Goal: Task Accomplishment & Management: Manage account settings

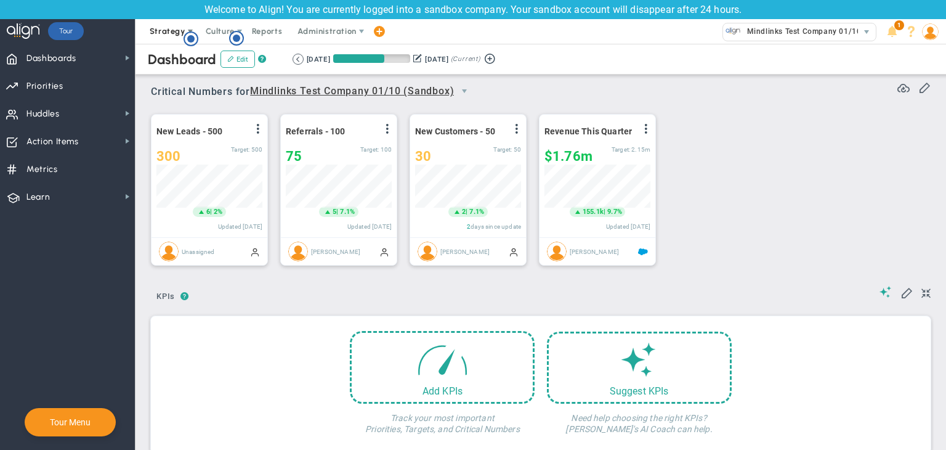
click at [169, 34] on span "Strategy" at bounding box center [168, 30] width 36 height 9
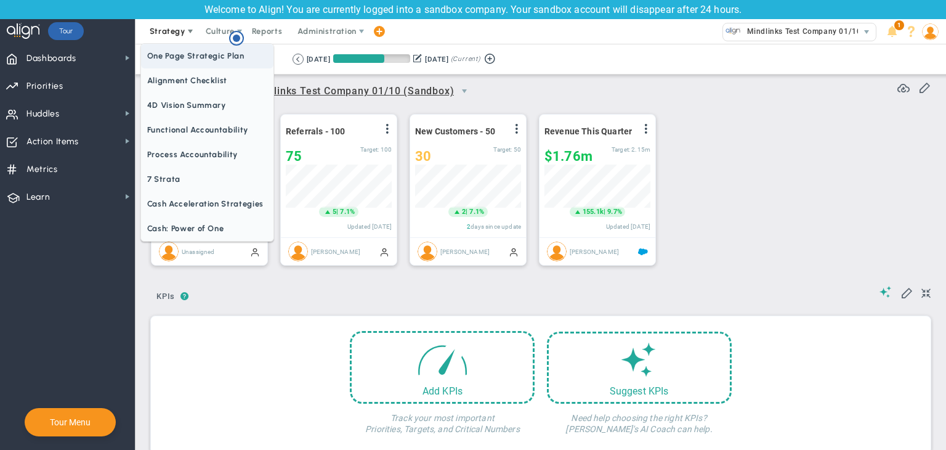
click at [174, 55] on span "One Page Strategic Plan" at bounding box center [207, 56] width 132 height 25
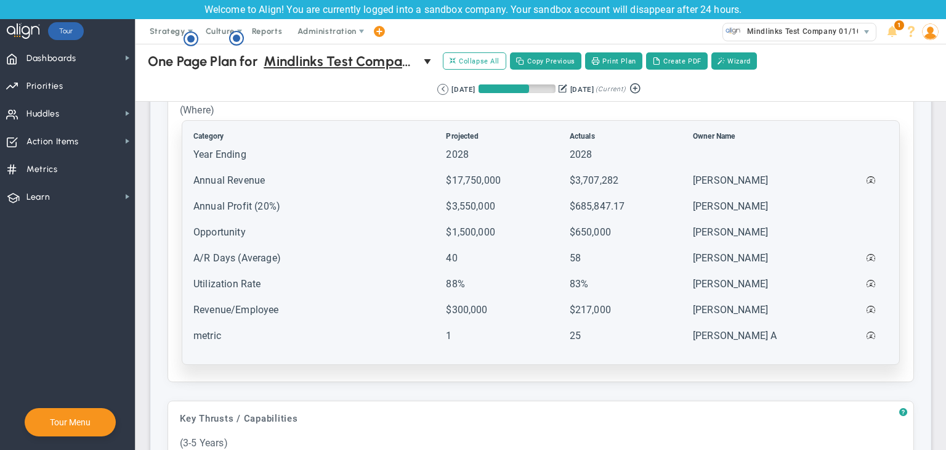
scroll to position [493, 0]
click at [302, 334] on td "metric" at bounding box center [318, 342] width 251 height 25
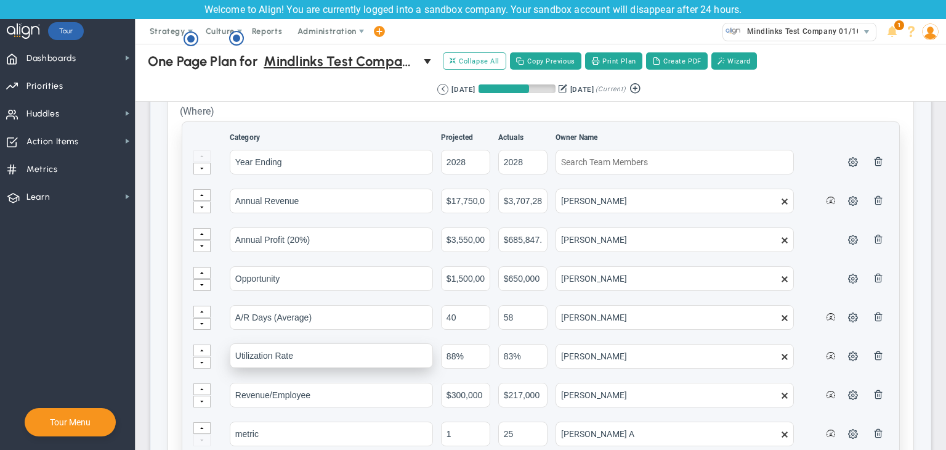
scroll to position [678, 0]
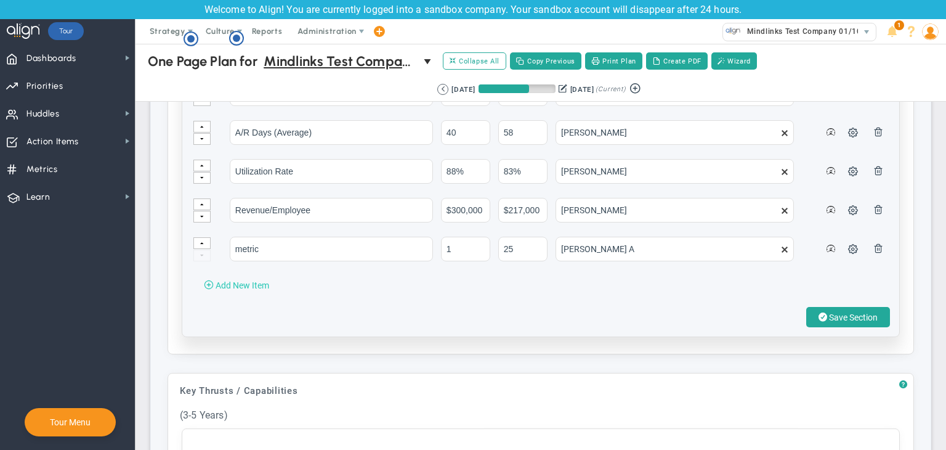
click at [259, 280] on span "Add New Item" at bounding box center [243, 285] width 54 height 10
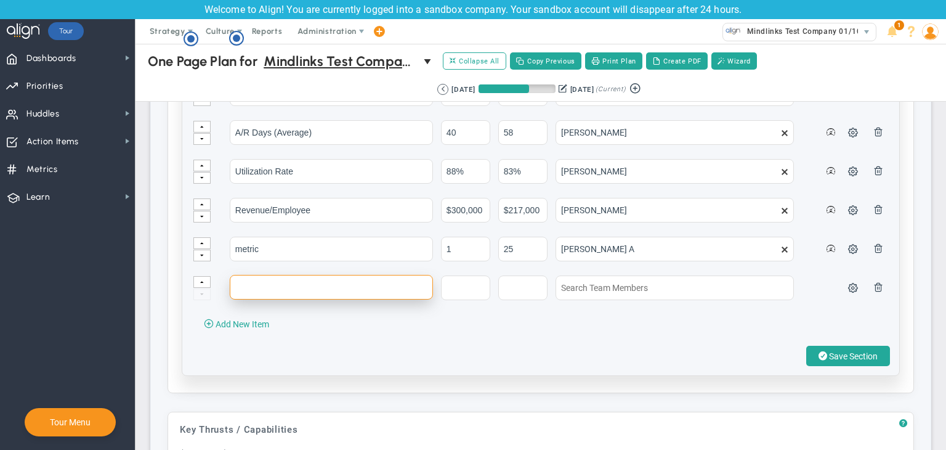
click at [271, 285] on input "text" at bounding box center [331, 287] width 203 height 25
type input "task 1"
click at [463, 280] on input "text" at bounding box center [465, 287] width 49 height 25
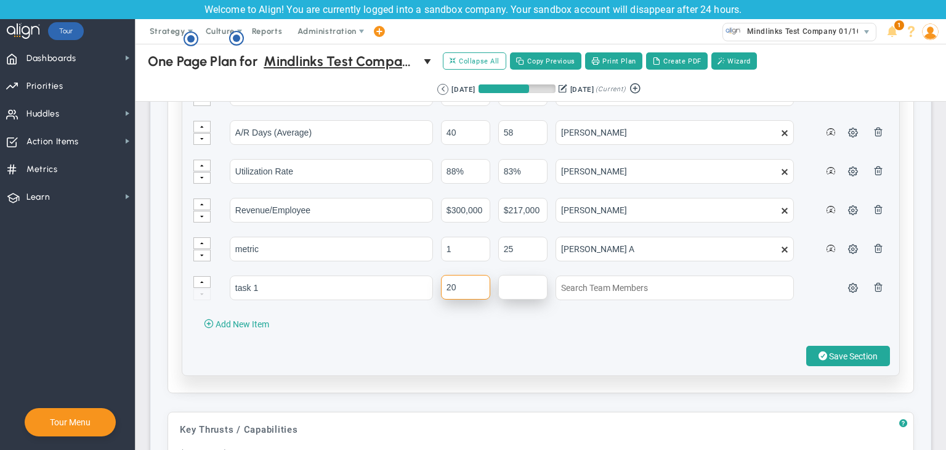
type input "20"
click at [540, 287] on input "text" at bounding box center [522, 287] width 49 height 25
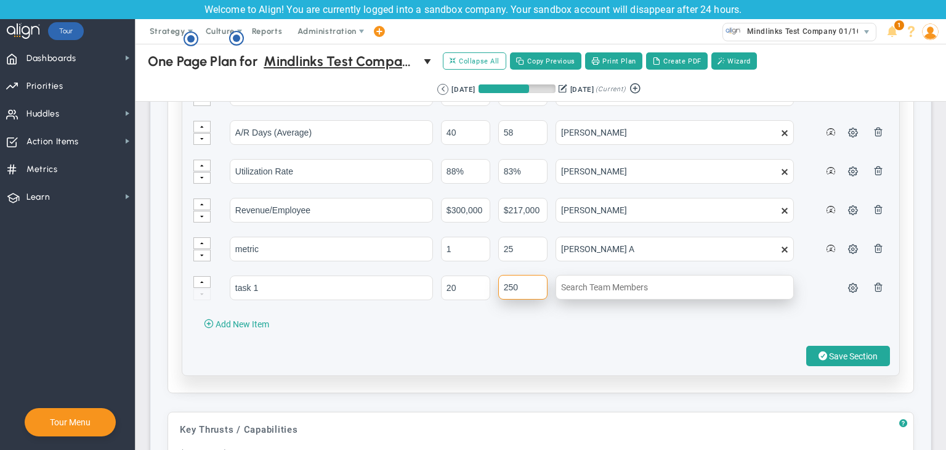
type input "250"
click at [616, 284] on input "text" at bounding box center [675, 287] width 238 height 25
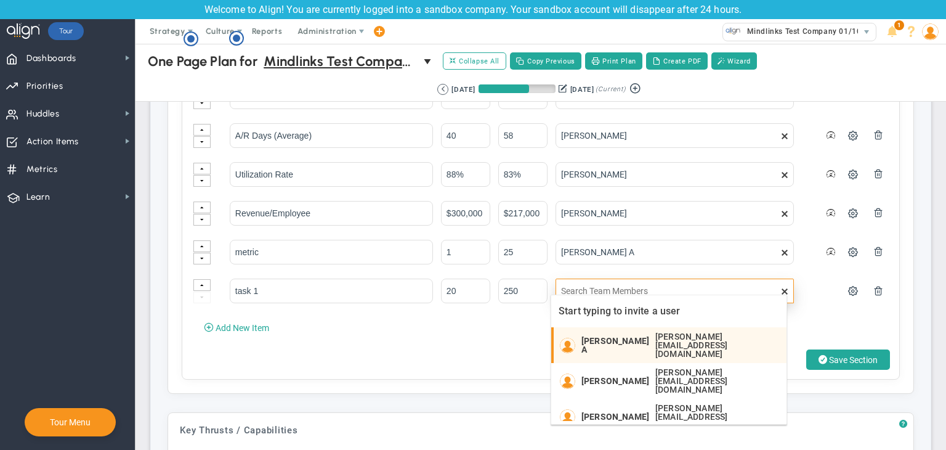
click at [616, 336] on span "[PERSON_NAME] A" at bounding box center [616, 344] width 68 height 17
type input "[PERSON_NAME] A"
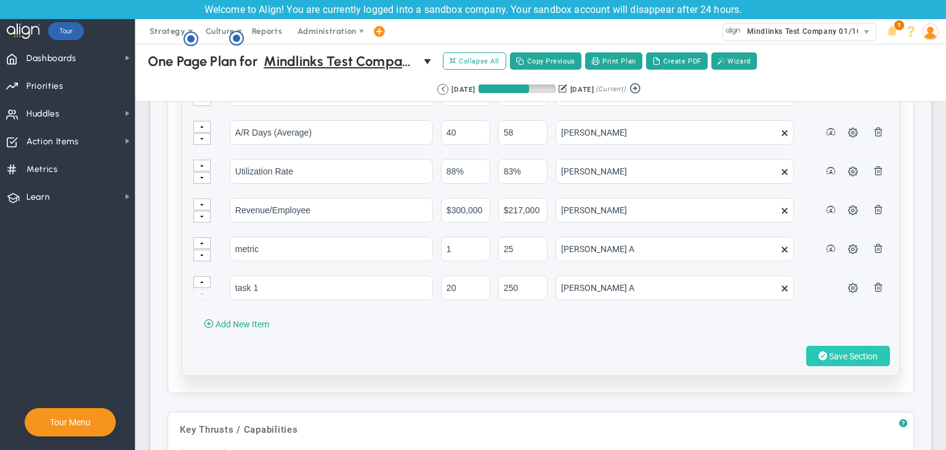
click at [684, 346] on button "Save Section" at bounding box center [848, 356] width 84 height 20
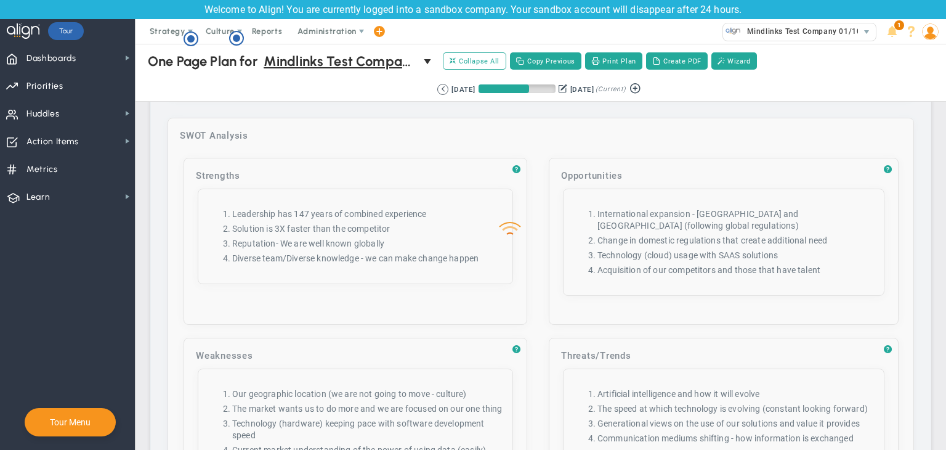
scroll to position [2218, 0]
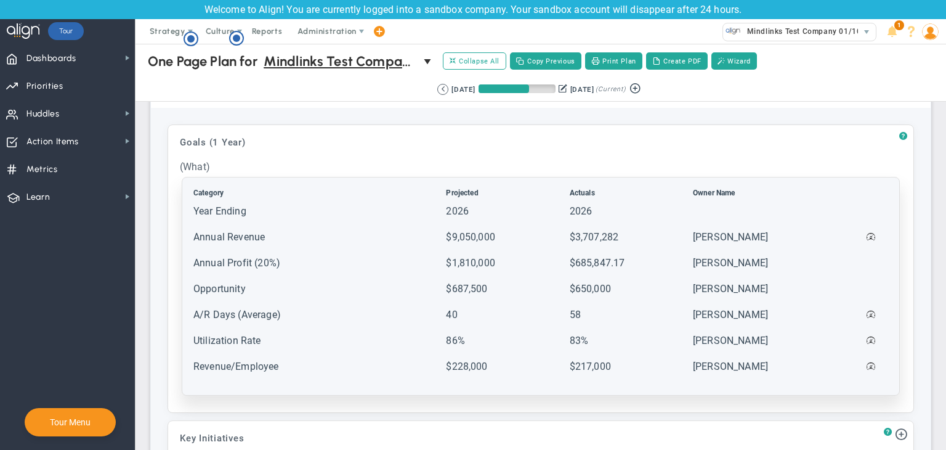
click at [303, 334] on td "Utilization Rate" at bounding box center [318, 346] width 251 height 25
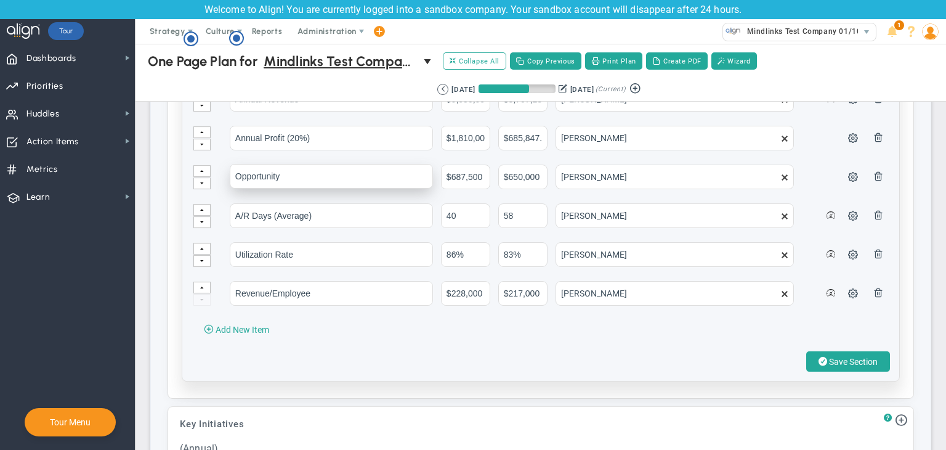
scroll to position [1478, 0]
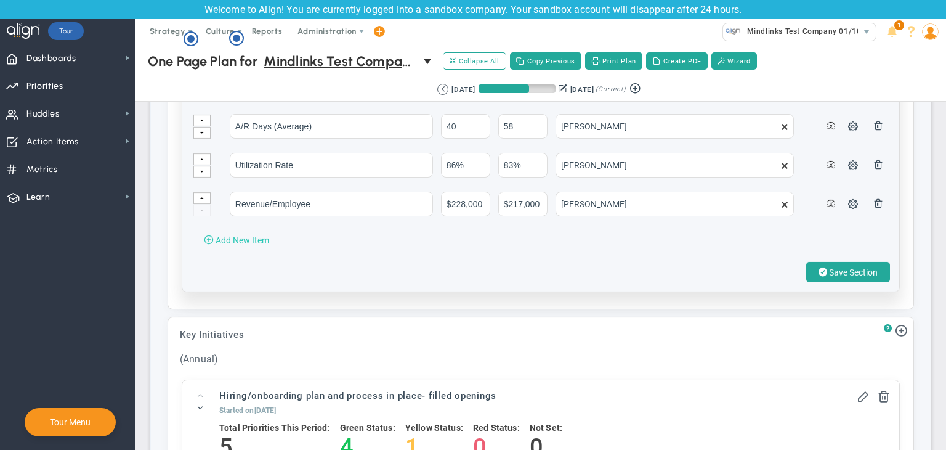
click at [232, 235] on span "Add New Item" at bounding box center [243, 240] width 54 height 10
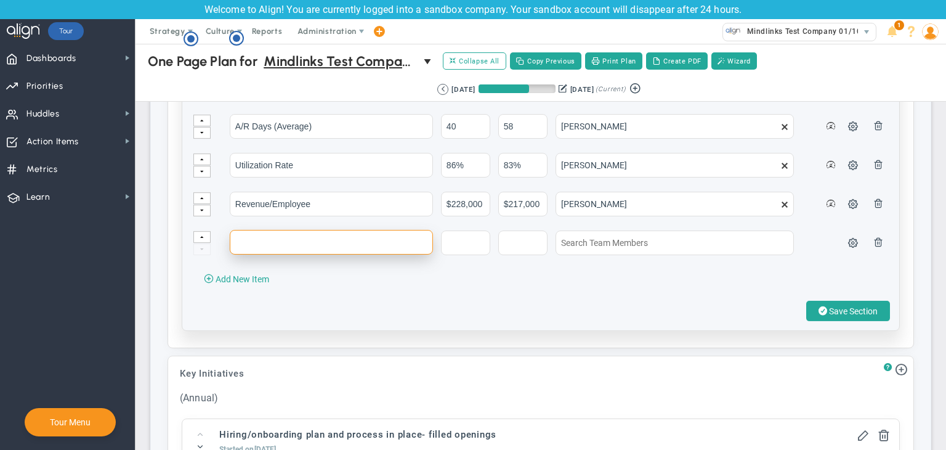
click at [268, 233] on input "text" at bounding box center [331, 242] width 203 height 25
type input "metric test"
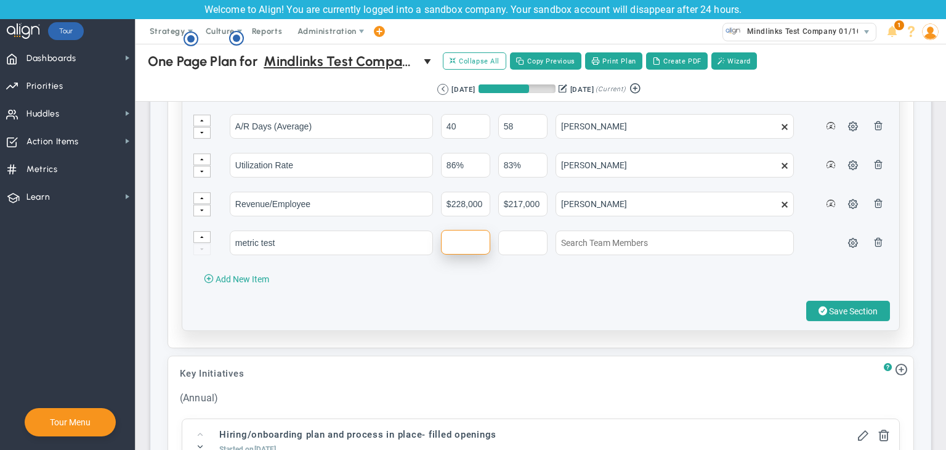
click at [477, 238] on input "text" at bounding box center [465, 242] width 49 height 25
type input "1"
click at [519, 246] on td at bounding box center [526, 249] width 56 height 38
click at [519, 238] on input "text" at bounding box center [522, 242] width 49 height 25
type input "$4556"
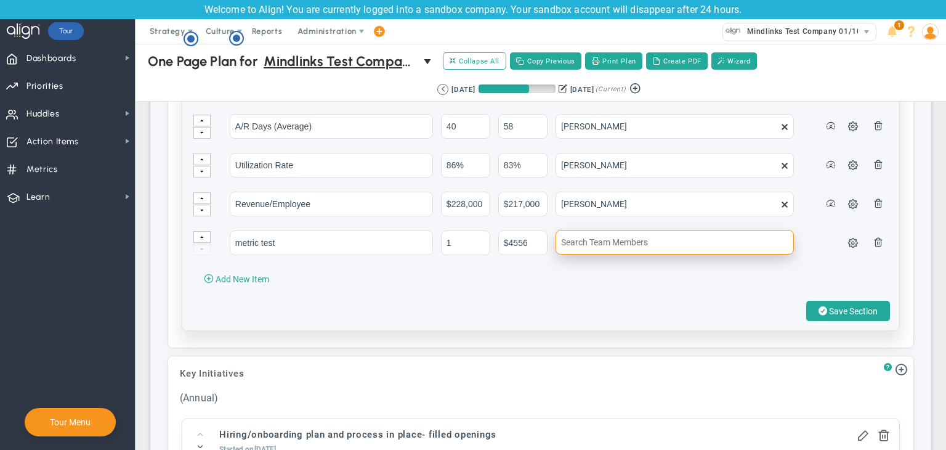
click at [633, 240] on input "text" at bounding box center [675, 242] width 238 height 25
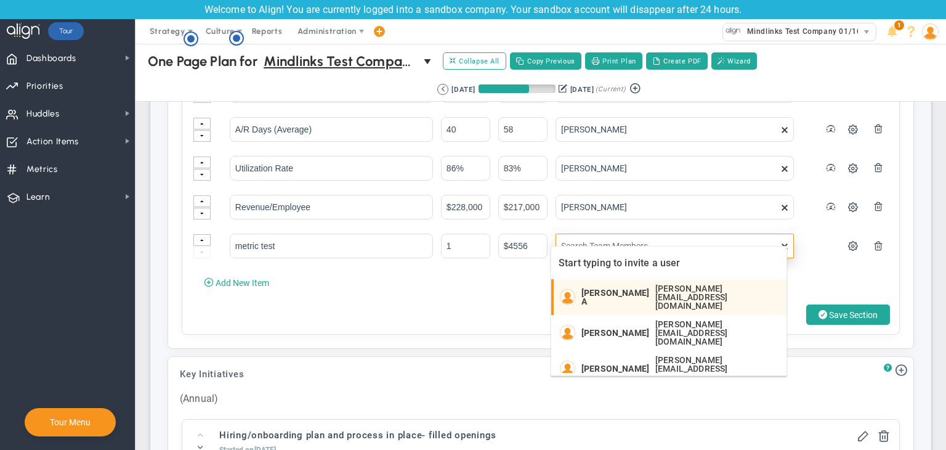
drag, startPoint x: 628, startPoint y: 296, endPoint x: 670, endPoint y: 299, distance: 42.6
click at [628, 296] on div "Chandrika A [EMAIL_ADDRESS][DOMAIN_NAME]" at bounding box center [681, 297] width 199 height 26
type input "[PERSON_NAME] A"
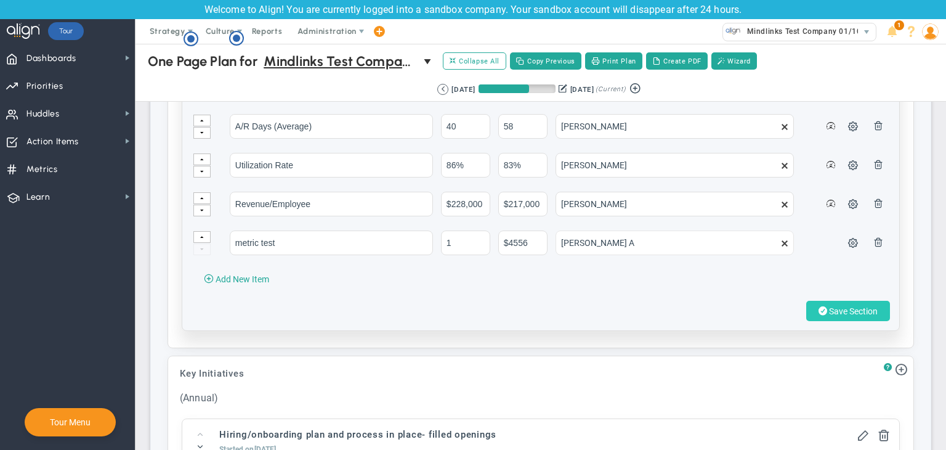
click at [854, 307] on span "Save Section" at bounding box center [853, 311] width 49 height 10
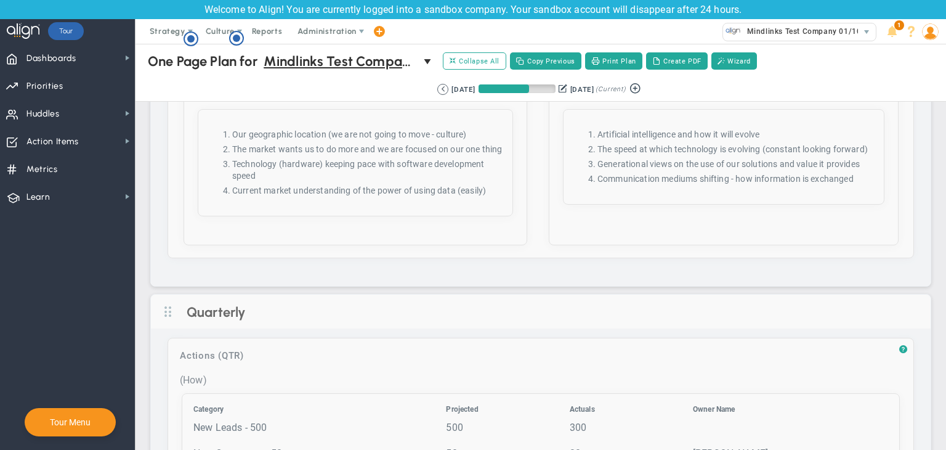
scroll to position [2156, 0]
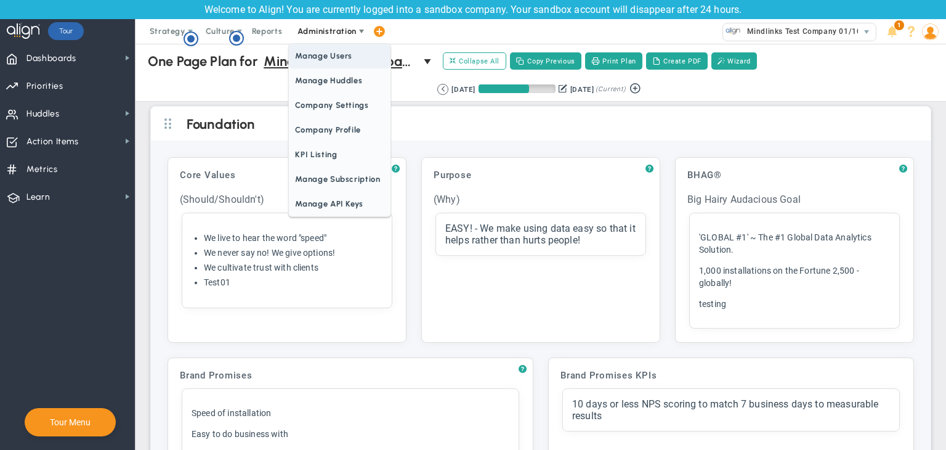
click at [330, 50] on span "Manage Users" at bounding box center [339, 56] width 101 height 25
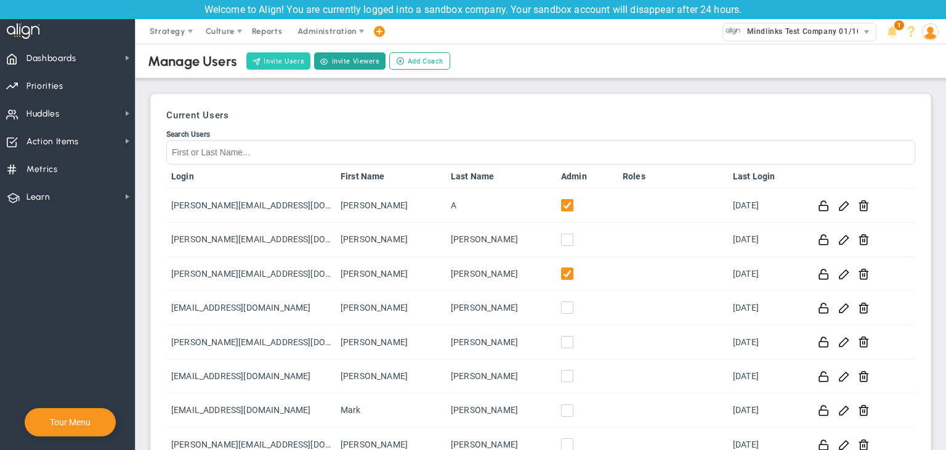
click at [291, 63] on button "Invite Users" at bounding box center [278, 60] width 64 height 17
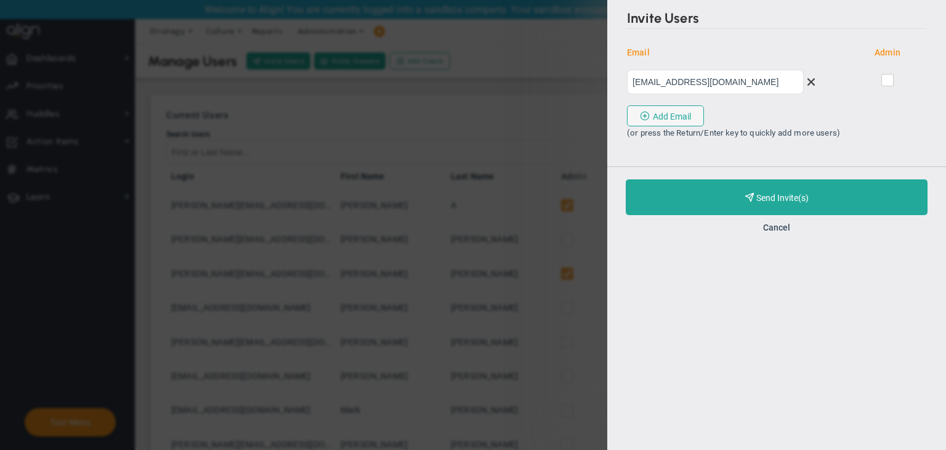
type input "vikasm@aligntoday.com"
click at [883, 82] on span at bounding box center [888, 80] width 12 height 12
click at [885, 82] on input "checkbox" at bounding box center [889, 82] width 8 height 12
checkbox input "true"
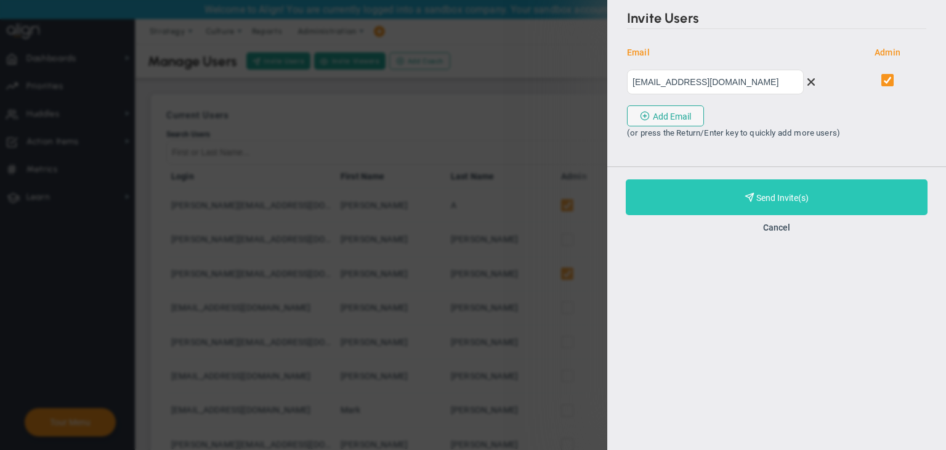
click at [825, 189] on button "Purchase and Send Invite(s) Validating Invite..." at bounding box center [777, 197] width 302 height 36
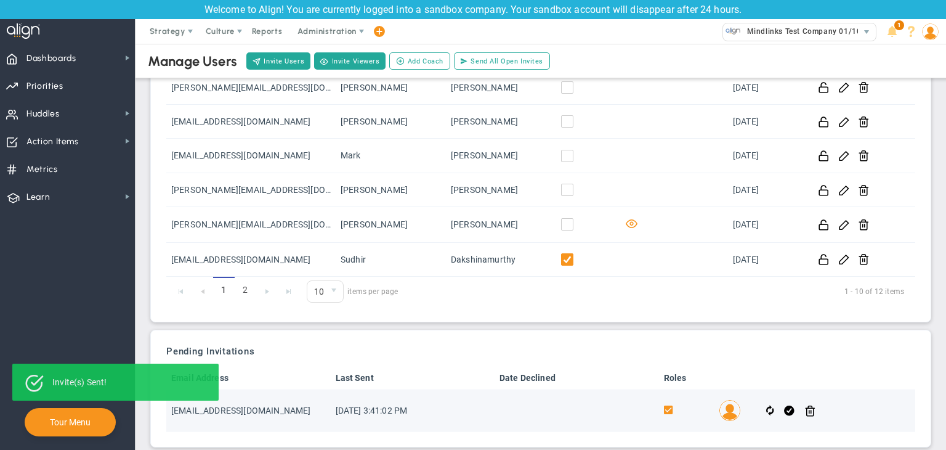
scroll to position [268, 0]
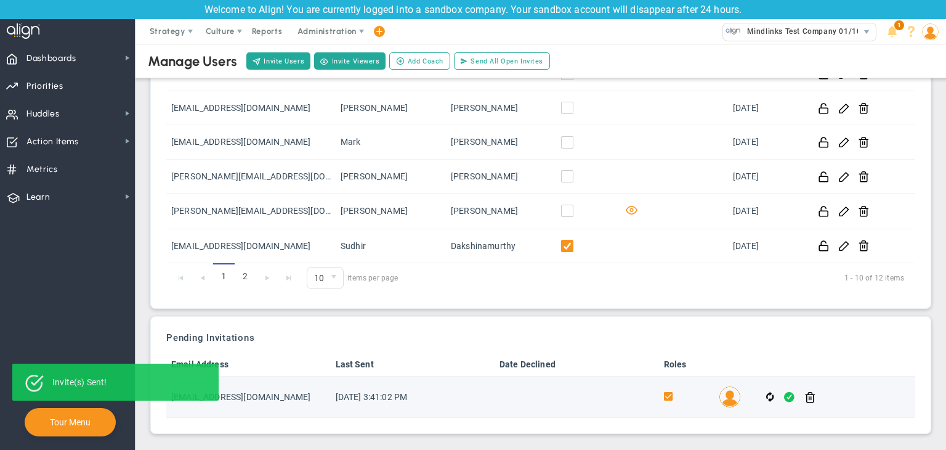
click at [784, 391] on span at bounding box center [789, 397] width 10 height 14
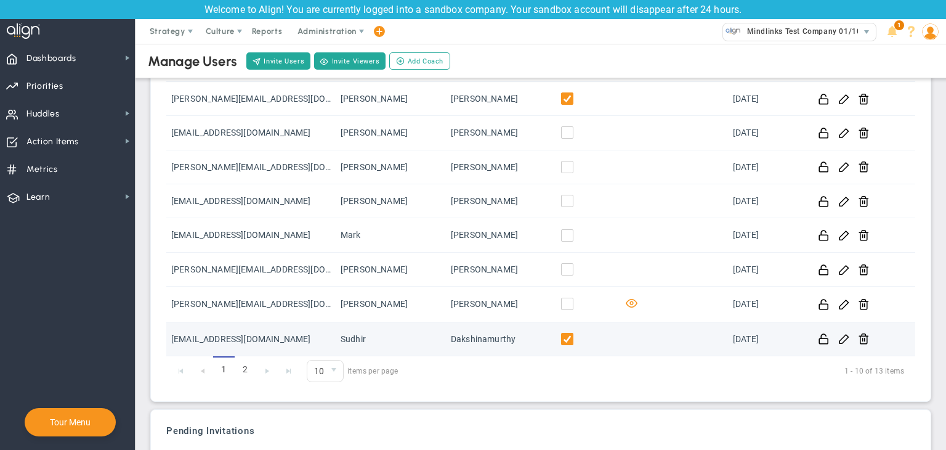
scroll to position [227, 0]
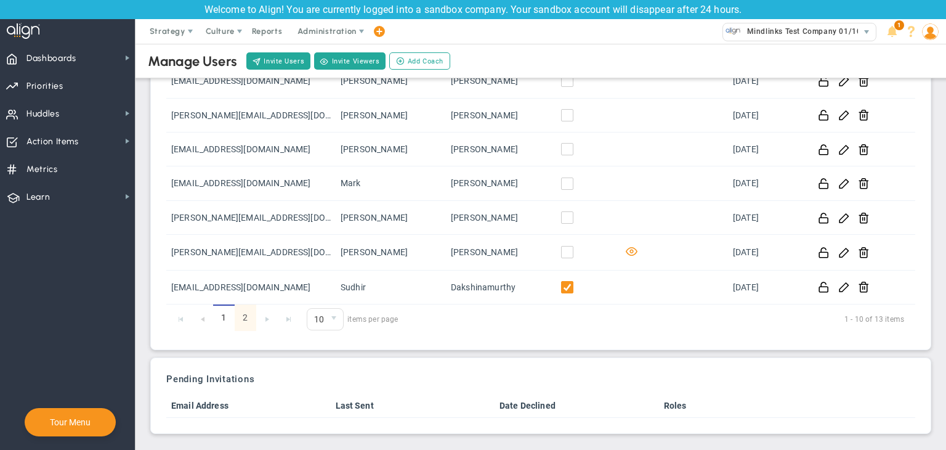
click at [240, 315] on link "2" at bounding box center [246, 317] width 22 height 26
